Goal: Find specific fact: Find specific fact

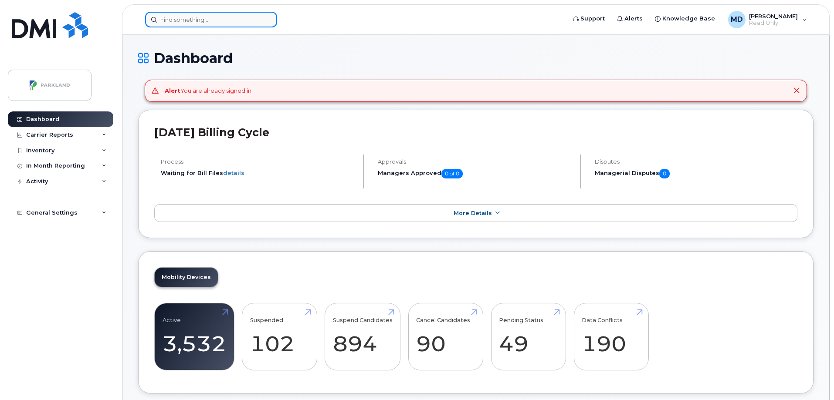
click at [227, 15] on input at bounding box center [211, 20] width 132 height 16
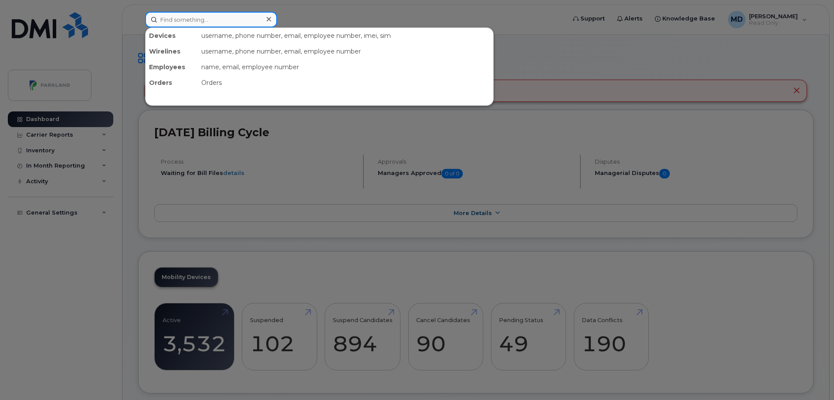
paste input "5195889183"
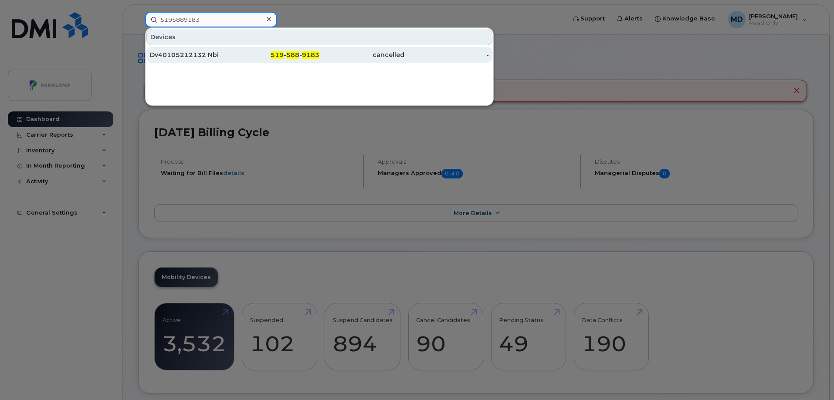
type input "5195889183"
click at [190, 57] on div "Dv40105212132 Nbi" at bounding box center [192, 55] width 85 height 9
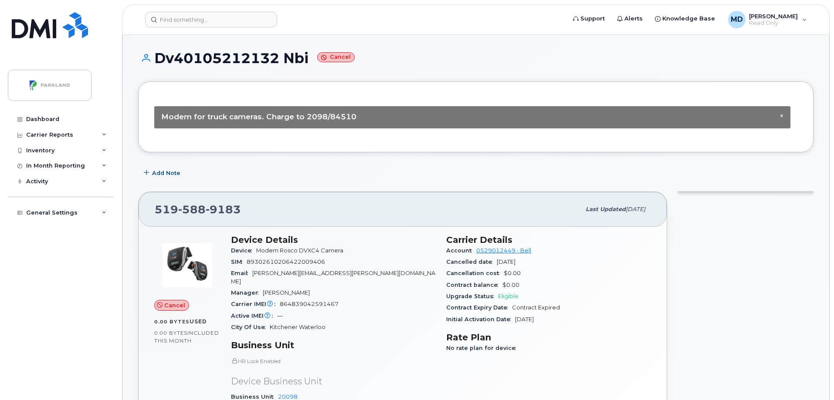
scroll to position [44, 0]
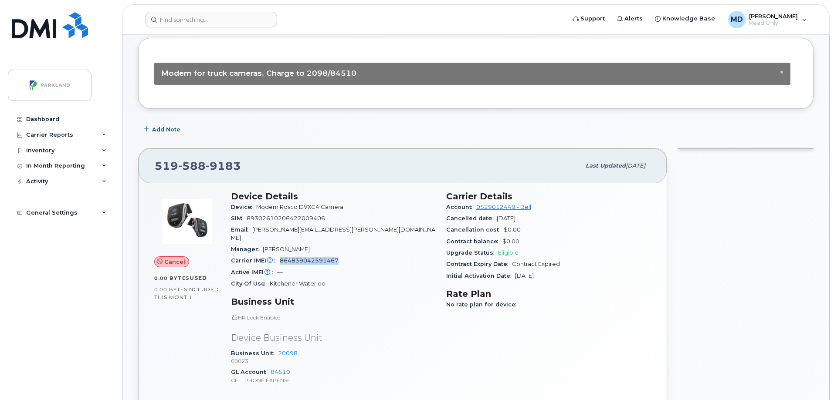
drag, startPoint x: 337, startPoint y: 251, endPoint x: 281, endPoint y: 251, distance: 56.2
click at [281, 255] on div "Carrier IMEI Carrier IMEI is reported during the last billing cycle or change o…" at bounding box center [333, 260] width 205 height 11
drag, startPoint x: 329, startPoint y: 216, endPoint x: 249, endPoint y: 223, distance: 81.0
click at [249, 223] on div "SIM 89302610206422009406" at bounding box center [333, 218] width 205 height 11
copy span "89302610206422009406"
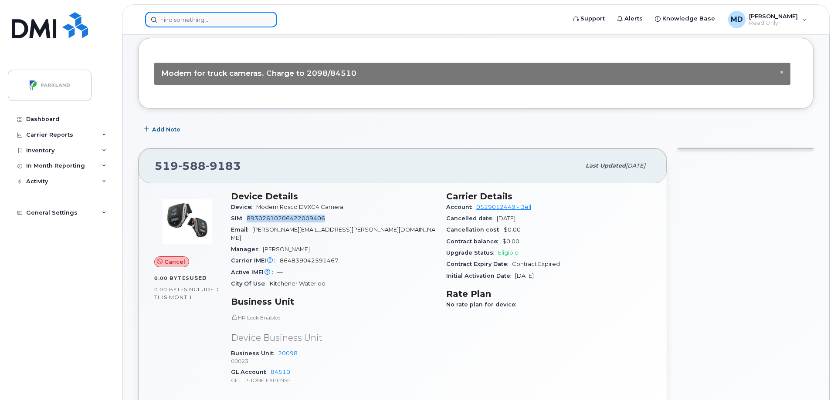
click at [190, 19] on input at bounding box center [211, 20] width 132 height 16
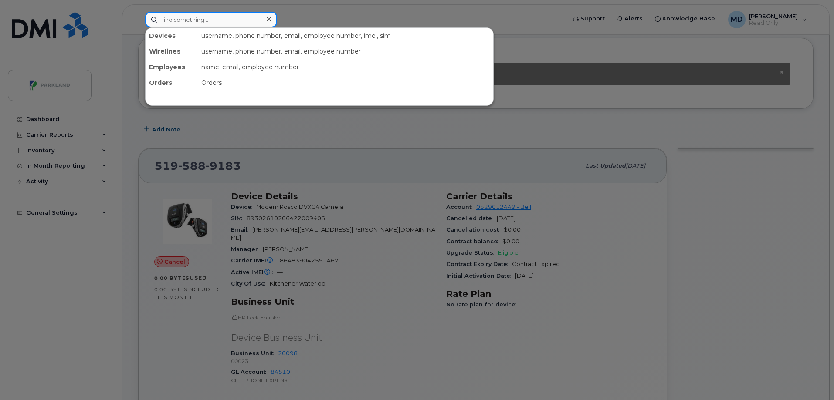
paste input "5195888637"
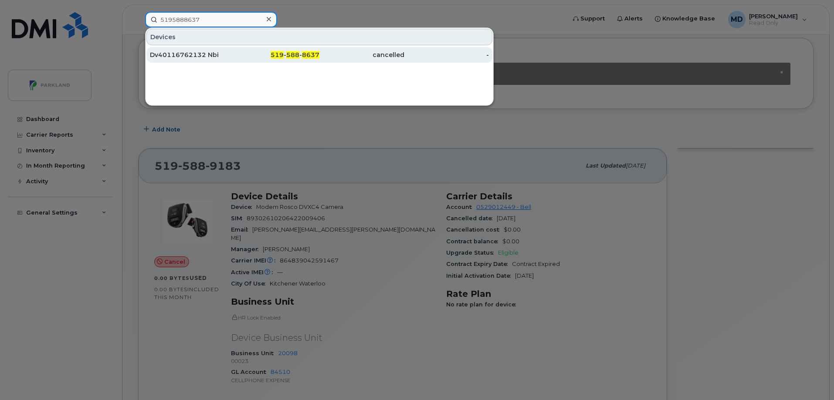
type input "5195888637"
click at [308, 57] on span "8637" at bounding box center [310, 55] width 17 height 8
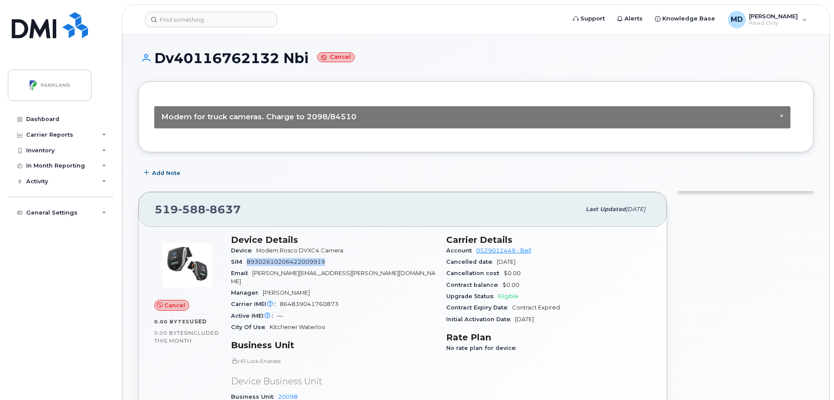
drag, startPoint x: 328, startPoint y: 261, endPoint x: 248, endPoint y: 262, distance: 79.8
click at [248, 262] on div "SIM [TECHNICAL_ID]" at bounding box center [333, 262] width 205 height 11
copy span "89302610206422009919"
